Goal: Book appointment/travel/reservation

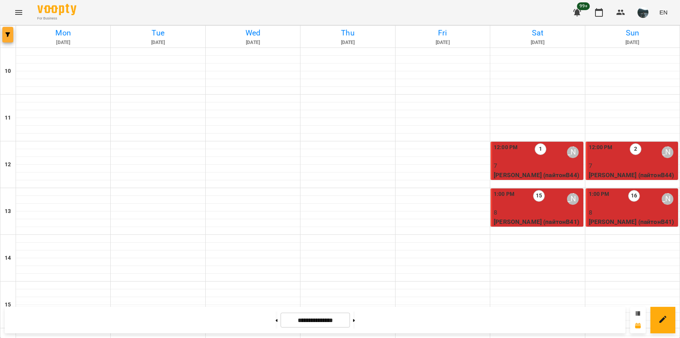
click at [6, 32] on button "button" at bounding box center [7, 35] width 11 height 16
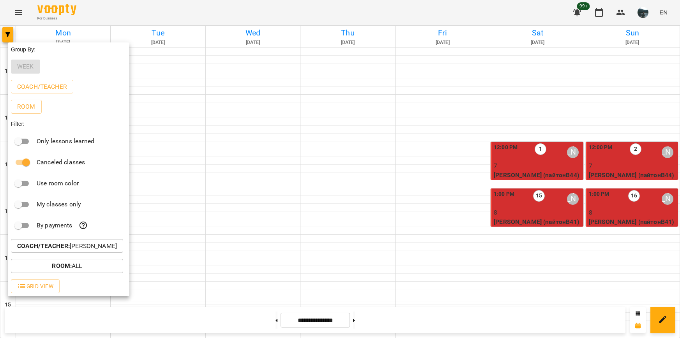
click at [67, 250] on b "Coach/Teacher :" at bounding box center [43, 245] width 53 height 7
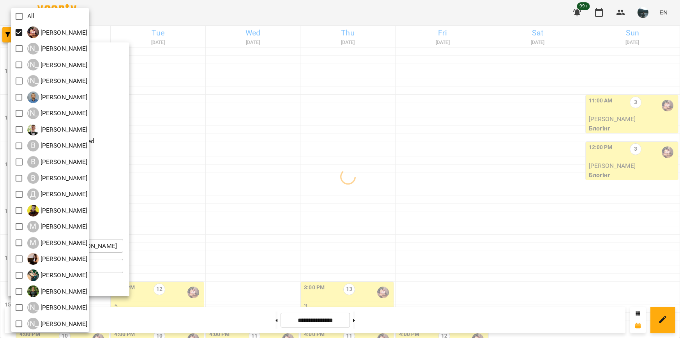
click at [285, 148] on div at bounding box center [340, 169] width 680 height 338
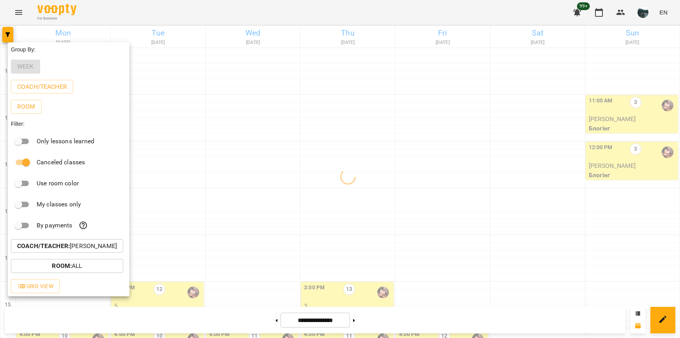
click at [300, 147] on div at bounding box center [340, 169] width 680 height 338
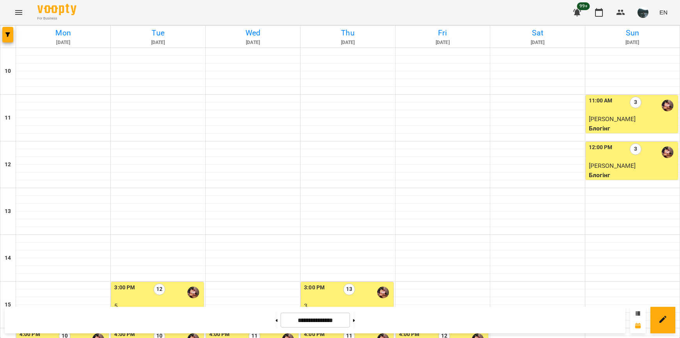
scroll to position [234, 0]
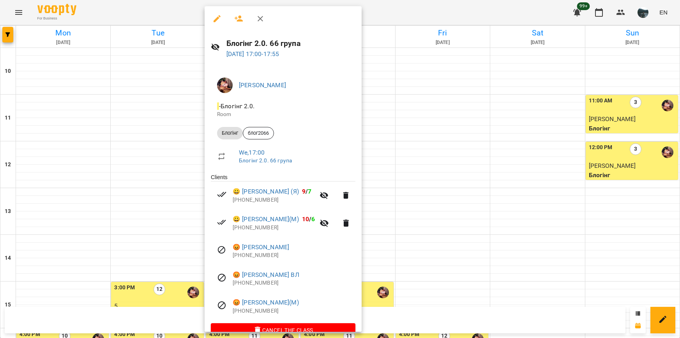
click at [89, 160] on div at bounding box center [340, 169] width 680 height 338
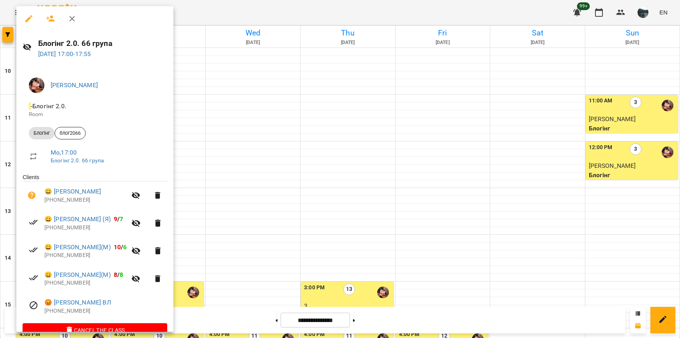
click at [442, 171] on div at bounding box center [340, 169] width 680 height 338
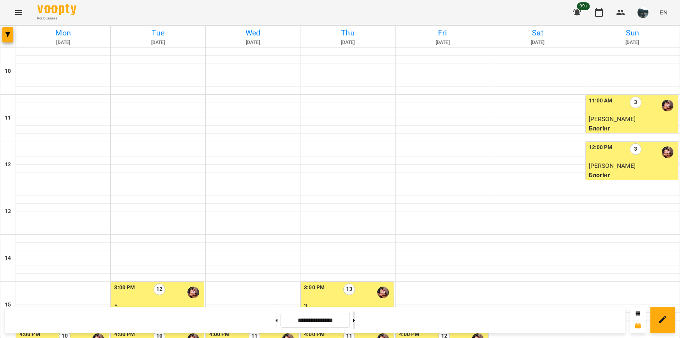
click at [355, 320] on button at bounding box center [354, 320] width 2 height 17
type input "**********"
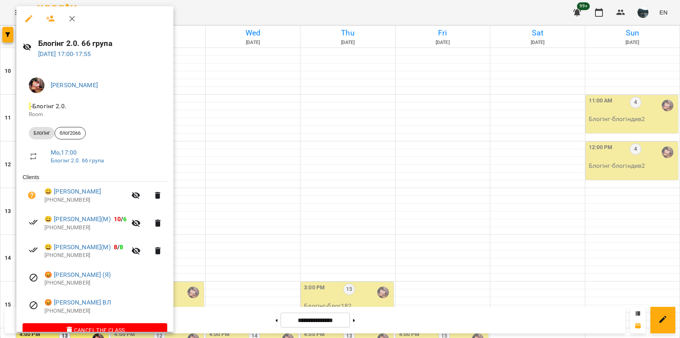
scroll to position [16, 0]
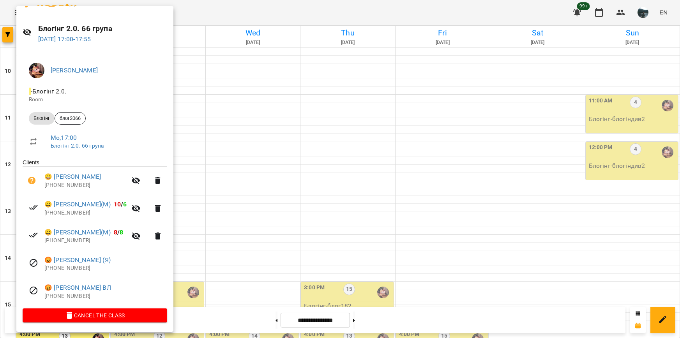
drag, startPoint x: 265, startPoint y: 166, endPoint x: 257, endPoint y: 164, distance: 7.7
click at [265, 165] on div at bounding box center [340, 169] width 680 height 338
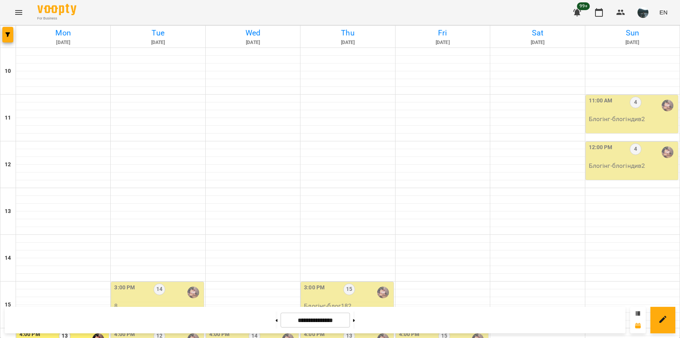
click at [77, 331] on div "4:00 PM 13" at bounding box center [63, 340] width 88 height 18
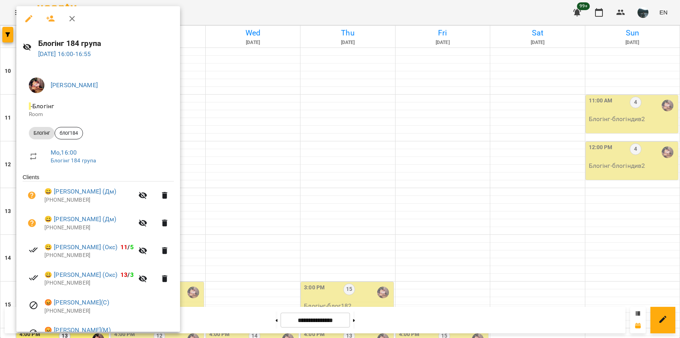
click at [283, 163] on div at bounding box center [340, 169] width 680 height 338
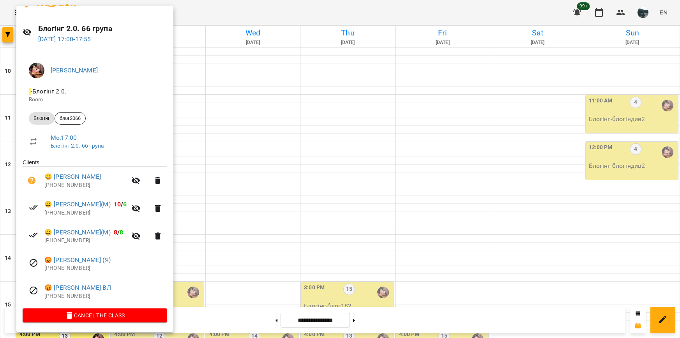
click at [239, 165] on div at bounding box center [340, 169] width 680 height 338
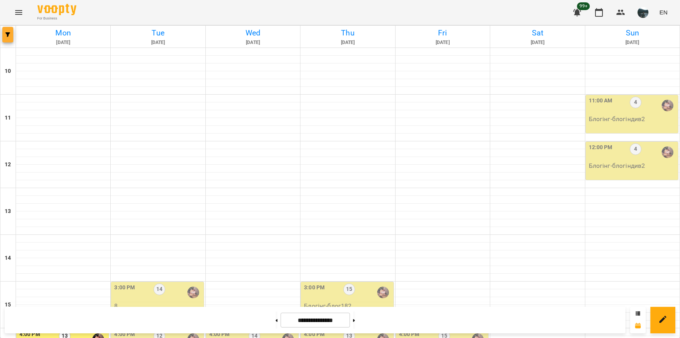
click at [3, 37] on button "button" at bounding box center [7, 35] width 11 height 16
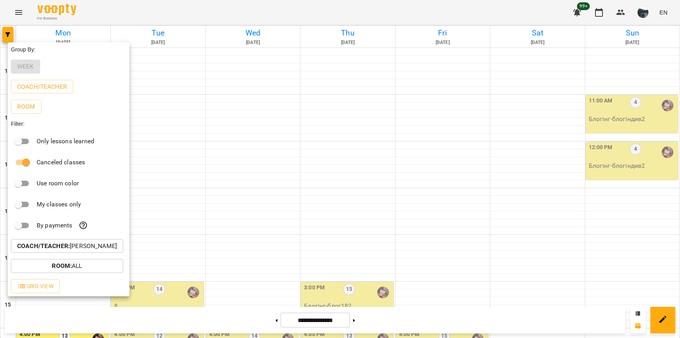
click at [77, 248] on p "Coach/Teacher : [PERSON_NAME]" at bounding box center [67, 246] width 100 height 9
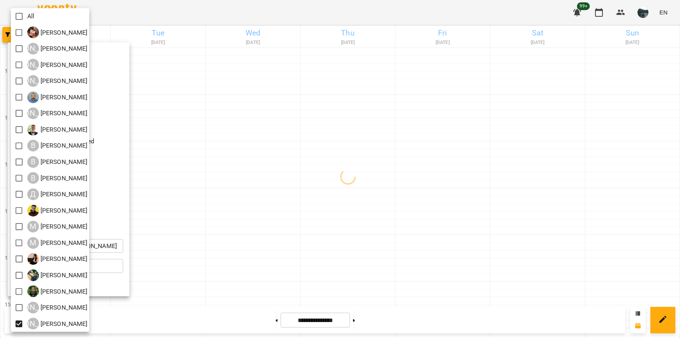
drag, startPoint x: 242, startPoint y: 237, endPoint x: 251, endPoint y: 236, distance: 9.0
click at [249, 236] on div at bounding box center [340, 169] width 680 height 338
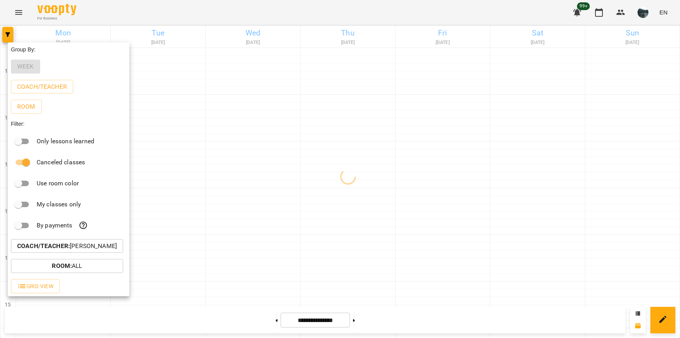
click at [438, 213] on div at bounding box center [340, 169] width 680 height 338
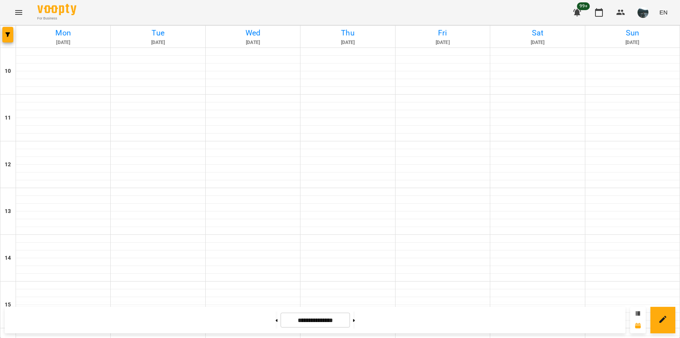
scroll to position [273, 0]
click at [7, 39] on button "button" at bounding box center [7, 35] width 11 height 16
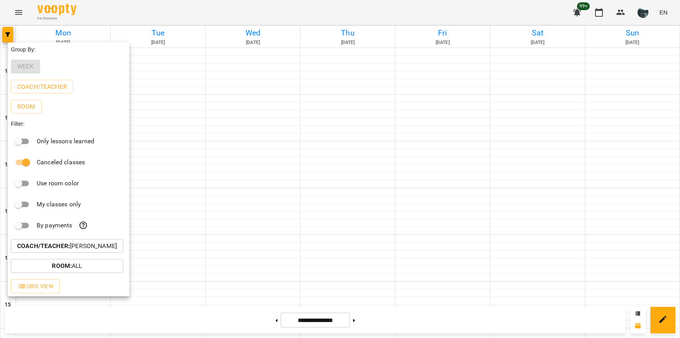
click at [64, 258] on div "Room : All" at bounding box center [69, 266] width 122 height 20
click at [62, 247] on b "Coach/Teacher :" at bounding box center [43, 245] width 53 height 7
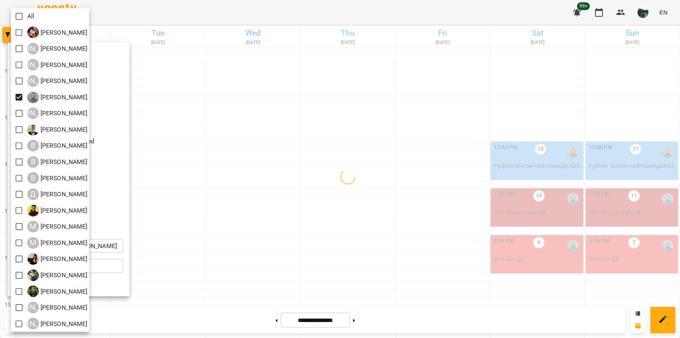
click at [260, 168] on div at bounding box center [340, 169] width 680 height 338
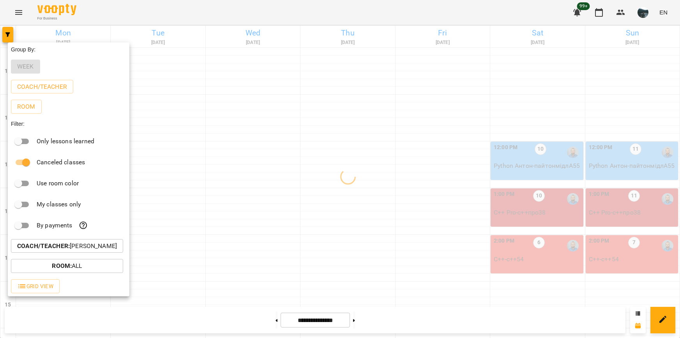
click at [525, 235] on div at bounding box center [340, 169] width 680 height 338
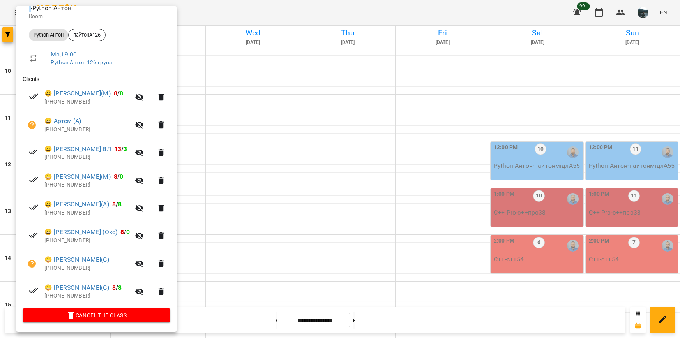
scroll to position [99, 0]
click at [437, 239] on div at bounding box center [340, 169] width 680 height 338
